Goal: Navigation & Orientation: Find specific page/section

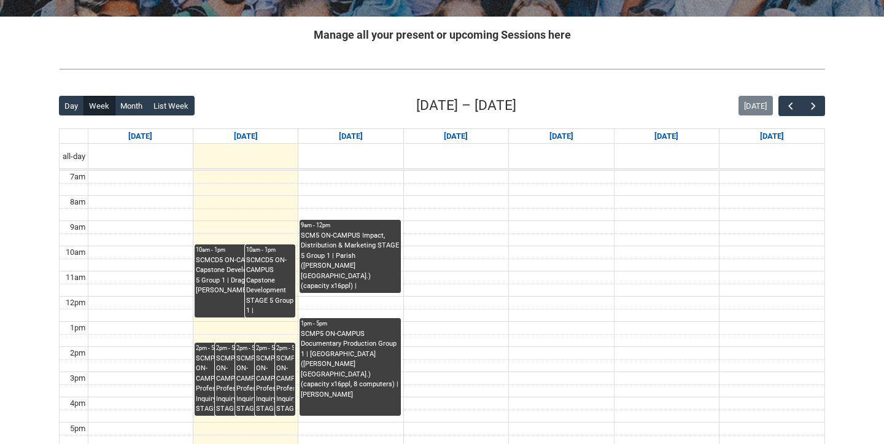
scroll to position [231, 0]
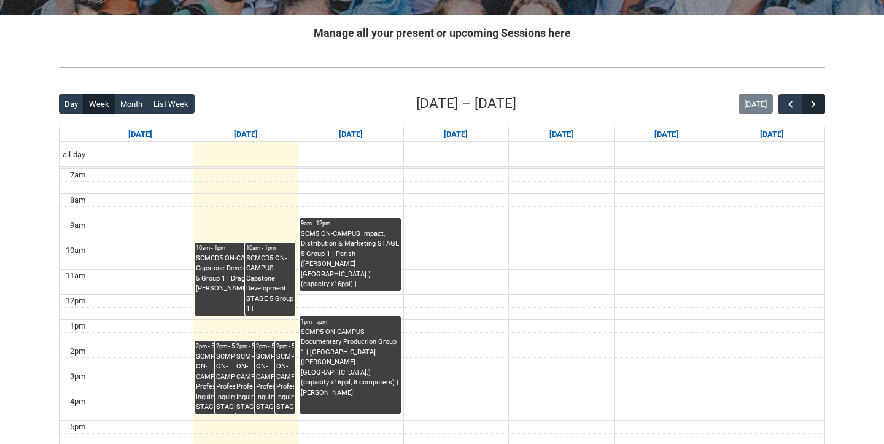
click at [809, 107] on span "button" at bounding box center [813, 104] width 12 height 12
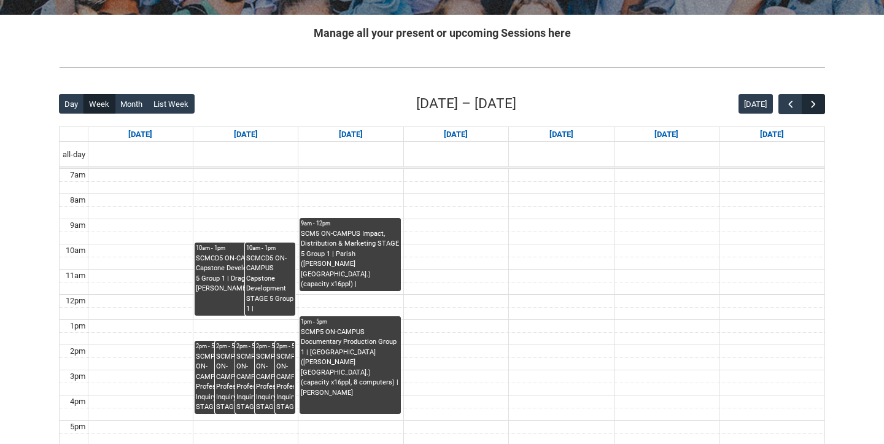
click at [809, 107] on span "button" at bounding box center [813, 104] width 12 height 12
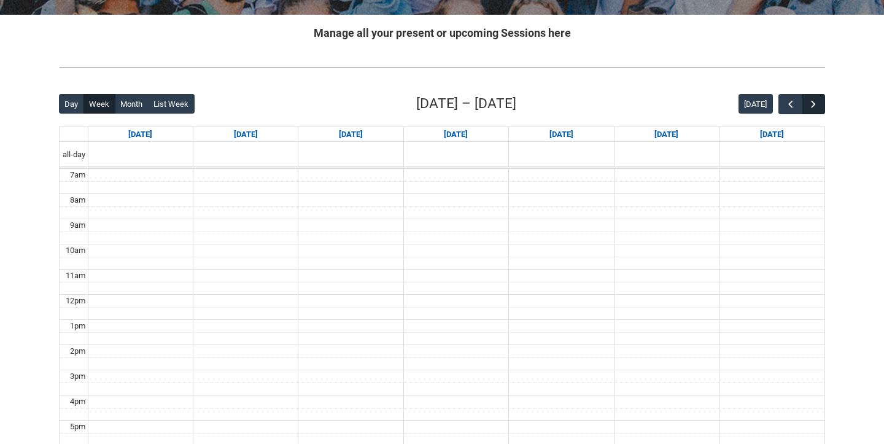
click at [809, 107] on span "button" at bounding box center [813, 104] width 12 height 12
click at [809, 108] on span "button" at bounding box center [813, 104] width 12 height 12
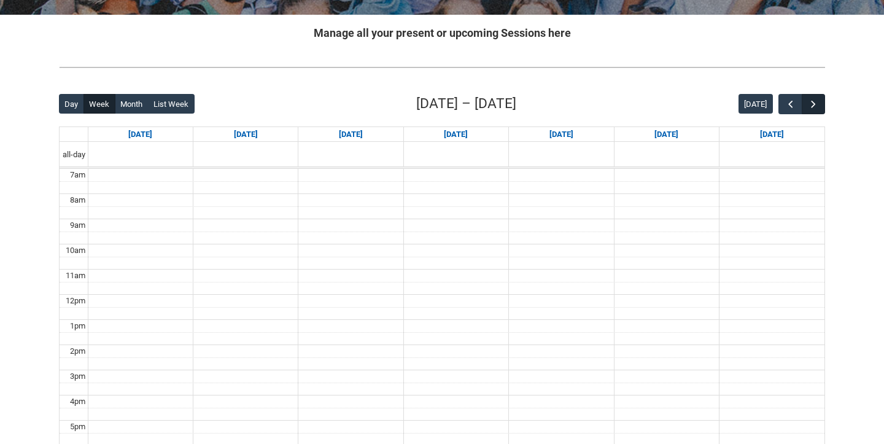
click at [809, 108] on span "button" at bounding box center [813, 104] width 12 height 12
click at [809, 107] on span "button" at bounding box center [813, 104] width 12 height 12
click at [783, 98] on button "button" at bounding box center [789, 104] width 23 height 20
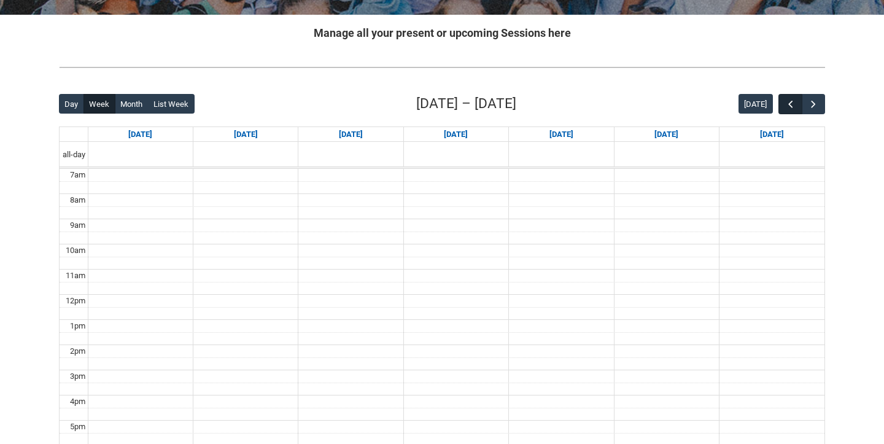
click at [783, 98] on button "button" at bounding box center [789, 104] width 23 height 20
click at [783, 105] on button "button" at bounding box center [789, 104] width 23 height 20
click at [793, 101] on span "button" at bounding box center [791, 104] width 12 height 12
click at [822, 100] on button "button" at bounding box center [813, 104] width 23 height 20
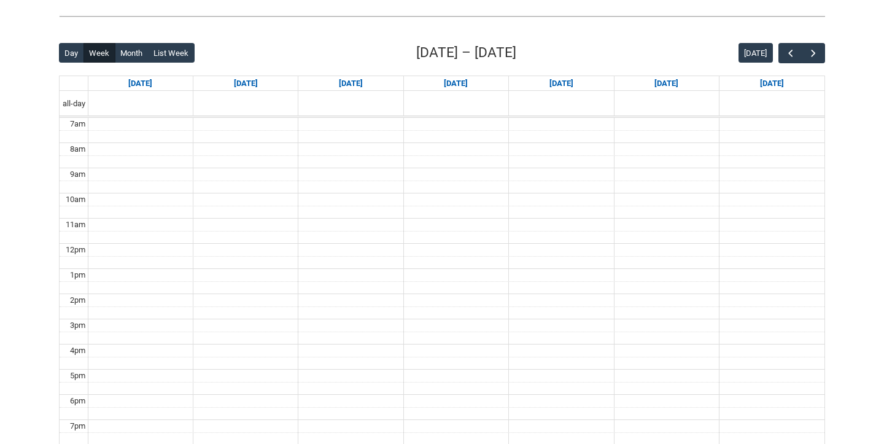
scroll to position [284, 0]
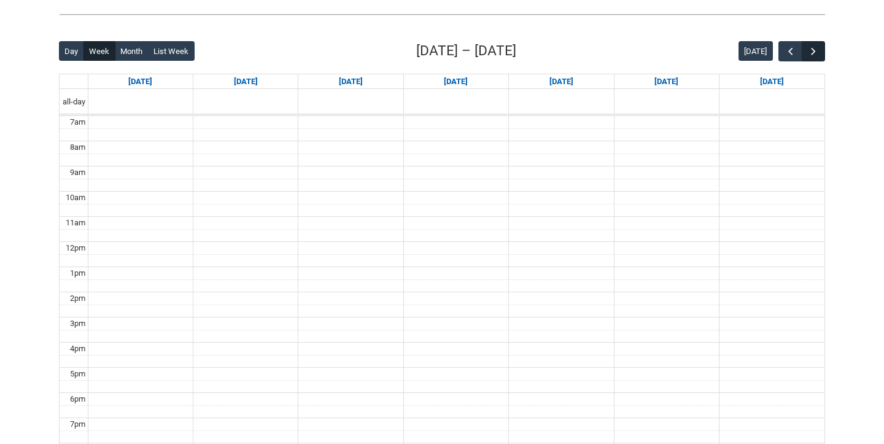
click at [817, 54] on span "button" at bounding box center [813, 51] width 12 height 12
click at [817, 55] on span "button" at bounding box center [813, 51] width 12 height 12
